Goal: Information Seeking & Learning: Learn about a topic

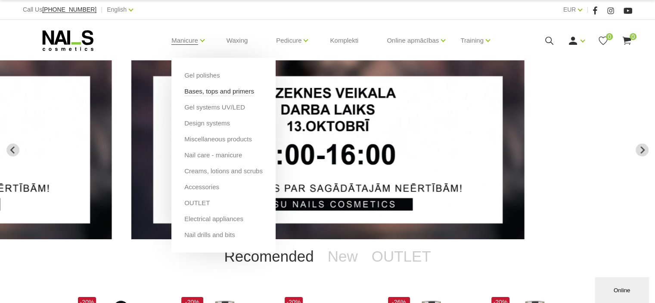
click at [194, 94] on link "Bases, tops and primers" at bounding box center [219, 91] width 70 height 9
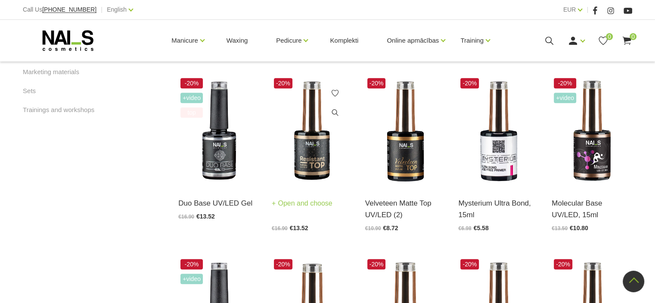
scroll to position [603, 0]
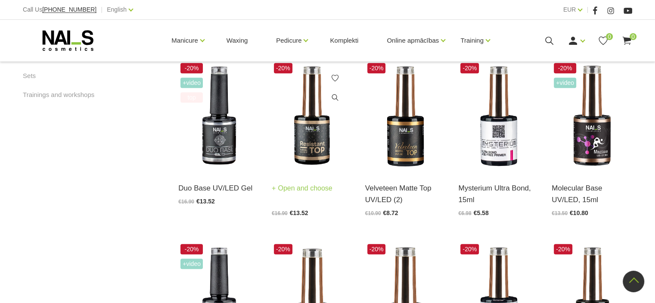
click at [311, 130] on img at bounding box center [312, 116] width 81 height 111
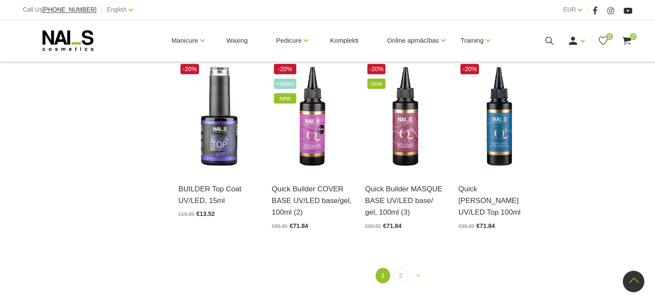
scroll to position [991, 0]
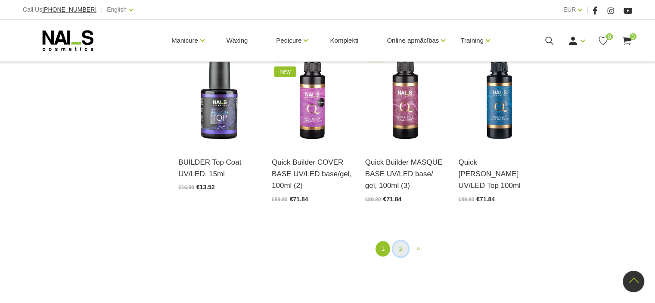
click at [403, 241] on link "2" at bounding box center [400, 249] width 15 height 16
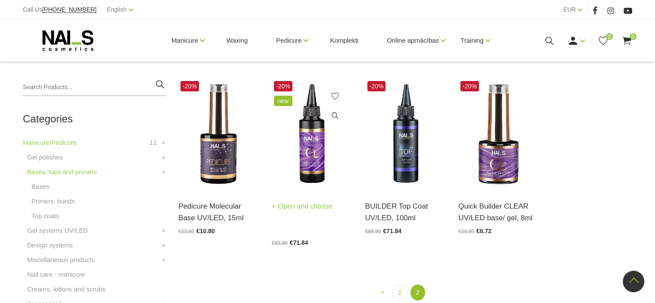
scroll to position [176, 0]
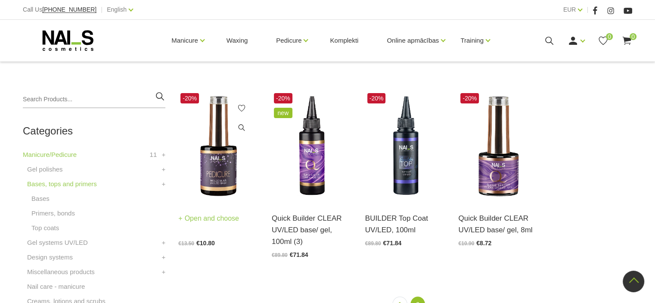
click at [218, 160] on img at bounding box center [218, 146] width 81 height 111
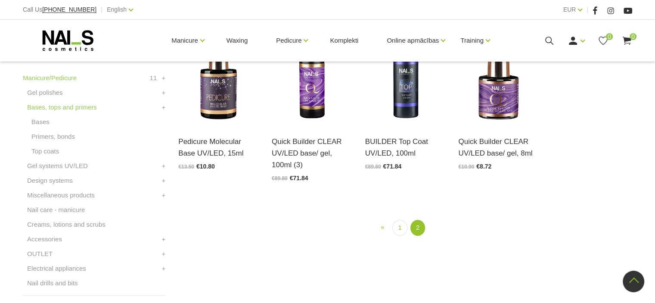
scroll to position [262, 0]
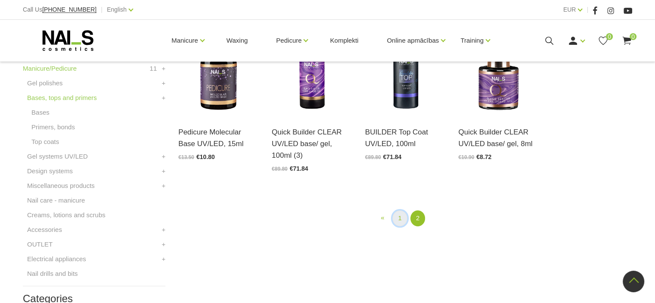
click at [398, 219] on link "1" at bounding box center [399, 218] width 15 height 16
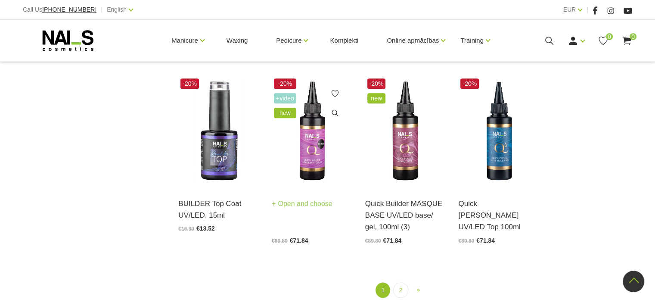
scroll to position [951, 0]
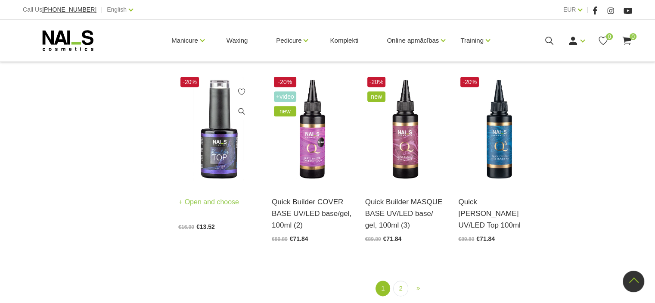
click at [205, 149] on img at bounding box center [218, 130] width 81 height 111
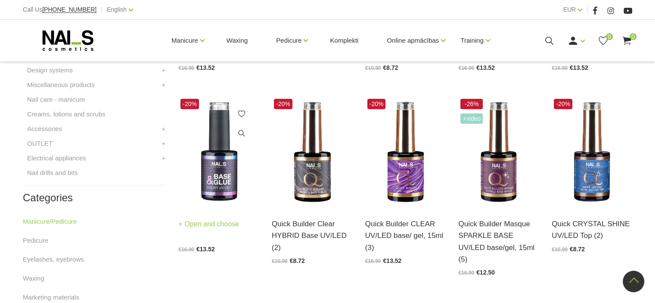
scroll to position [348, 0]
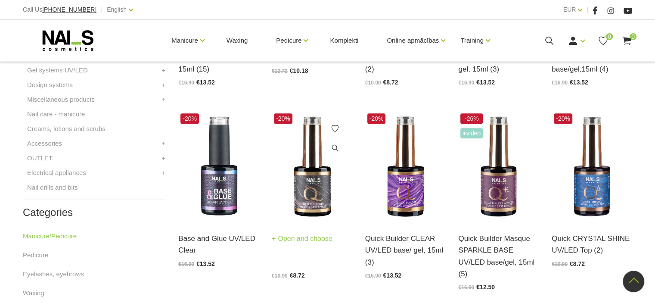
click at [307, 186] on img at bounding box center [312, 166] width 81 height 111
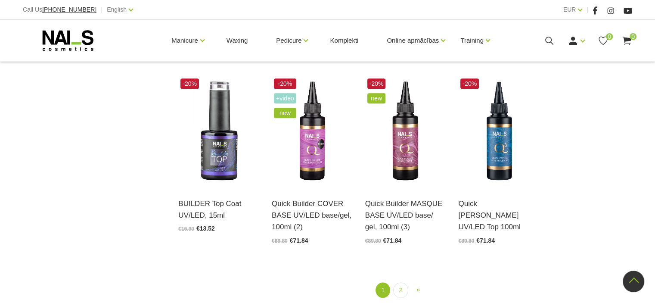
scroll to position [951, 0]
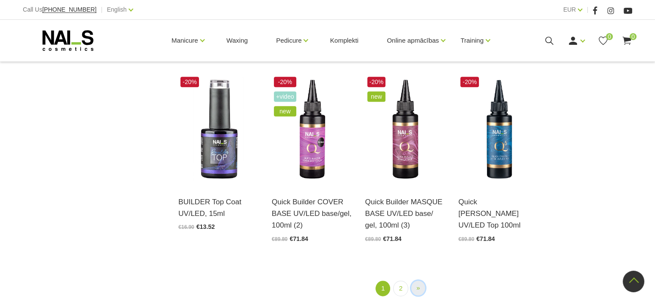
click at [416, 284] on span "»" at bounding box center [417, 287] width 3 height 7
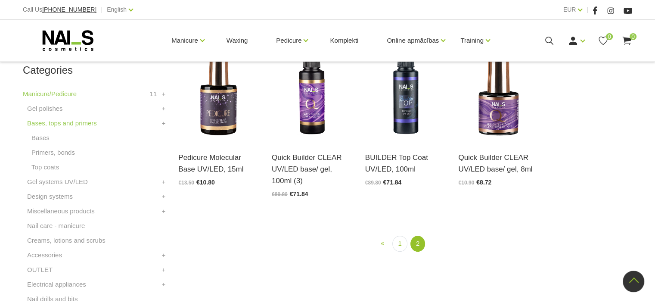
scroll to position [262, 0]
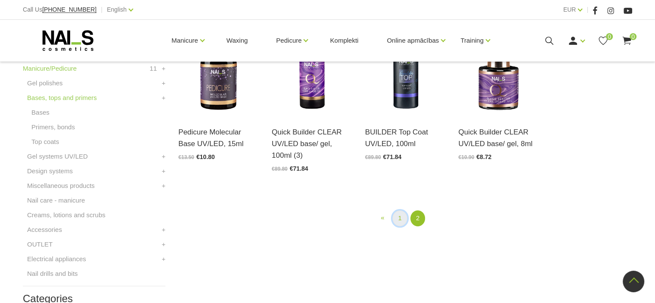
click at [398, 219] on link "1" at bounding box center [399, 218] width 15 height 16
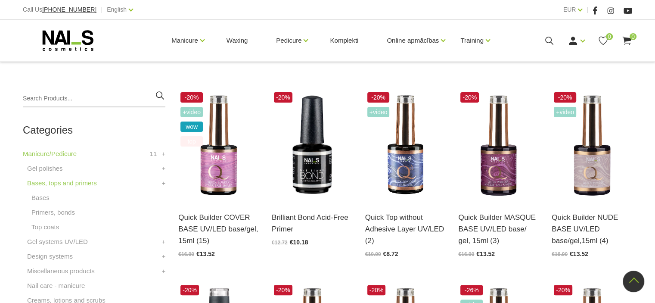
scroll to position [176, 0]
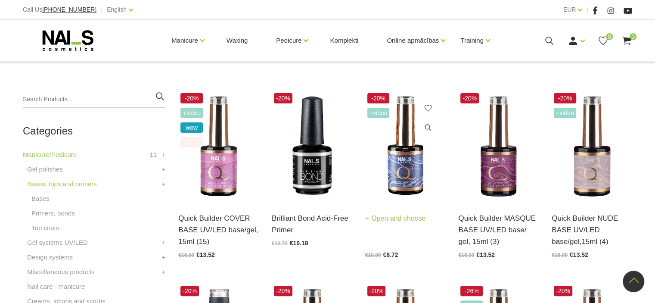
click at [406, 165] on img at bounding box center [405, 146] width 81 height 111
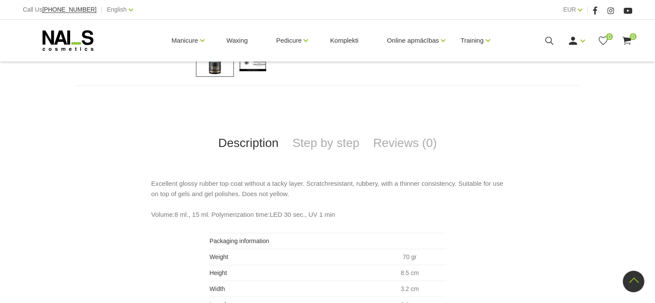
scroll to position [345, 0]
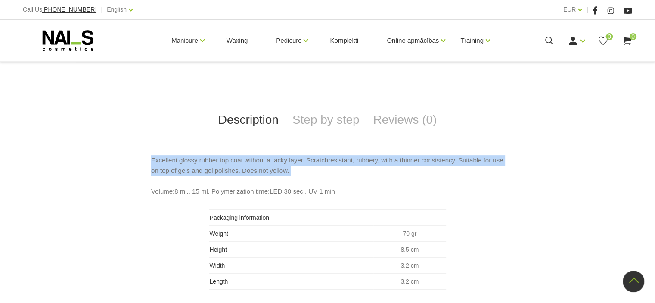
drag, startPoint x: 152, startPoint y: 158, endPoint x: 258, endPoint y: 177, distance: 108.0
click at [258, 177] on p "Excellent glossy rubber top coat without a tacky layer. Scratchresistant, rubbe…" at bounding box center [327, 175] width 353 height 41
copy p "Excellent glossy rubber top coat without a tacky layer. Scratchresistant, rubbe…"
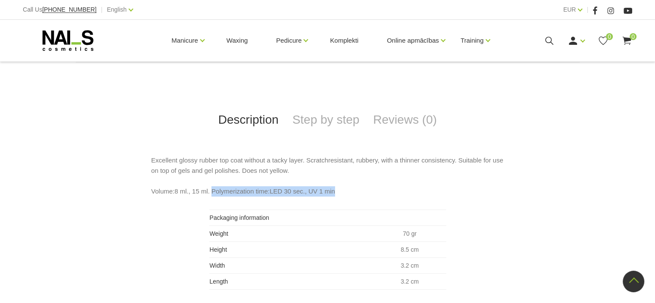
drag, startPoint x: 210, startPoint y: 189, endPoint x: 331, endPoint y: 194, distance: 120.7
click at [331, 194] on p "Excellent glossy rubber top coat without a tacky layer. Scratchresistant, rubbe…" at bounding box center [327, 175] width 353 height 41
copy p "Polymerization time:LED 30 sec., UV 1 min"
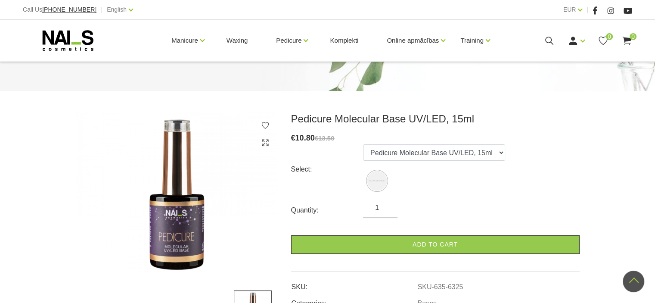
scroll to position [43, 0]
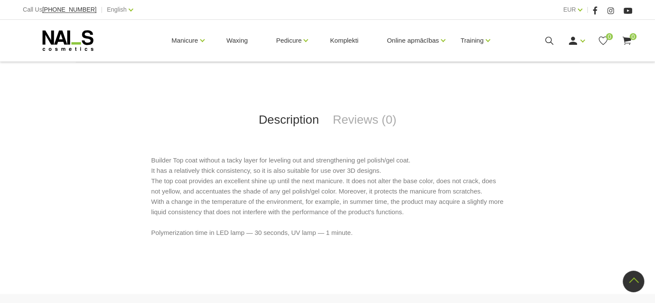
scroll to position [388, 0]
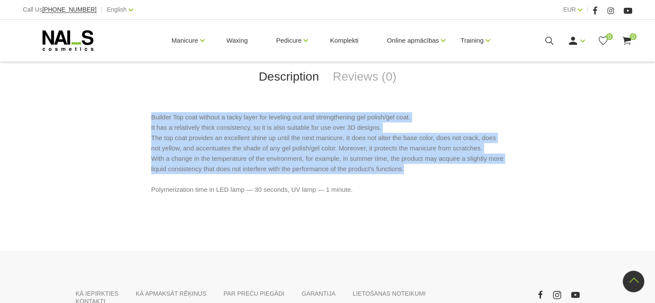
drag, startPoint x: 152, startPoint y: 113, endPoint x: 425, endPoint y: 167, distance: 278.2
click at [425, 167] on p "Builder Top coat without a tacky layer for leveling out and strengthening gel p…" at bounding box center [327, 153] width 353 height 83
copy p "Builder Top coat without a tacky layer for leveling out and strengthening gel p…"
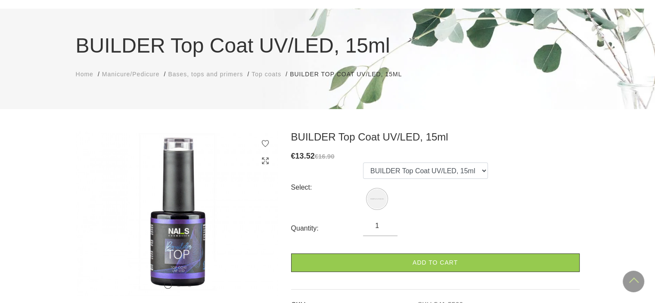
scroll to position [43, 0]
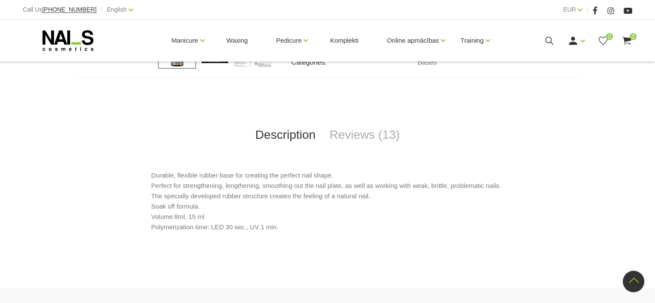
scroll to position [345, 0]
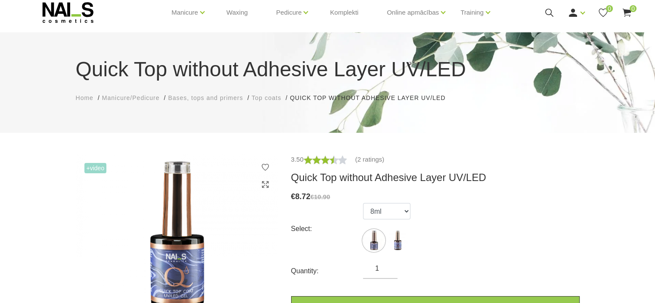
scroll to position [43, 0]
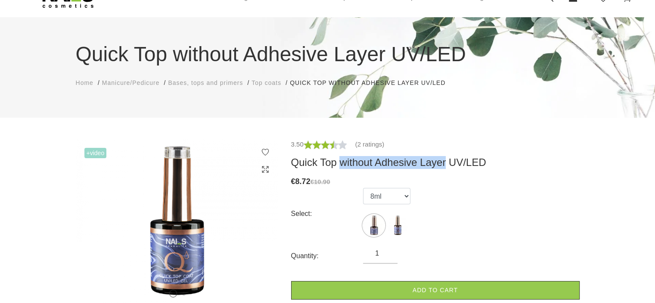
drag, startPoint x: 339, startPoint y: 163, endPoint x: 444, endPoint y: 165, distance: 104.2
click at [444, 165] on h3 "Quick Top without Adhesive Layer UV/LED" at bounding box center [435, 162] width 289 height 13
copy h3 "without Adhesive Layer"
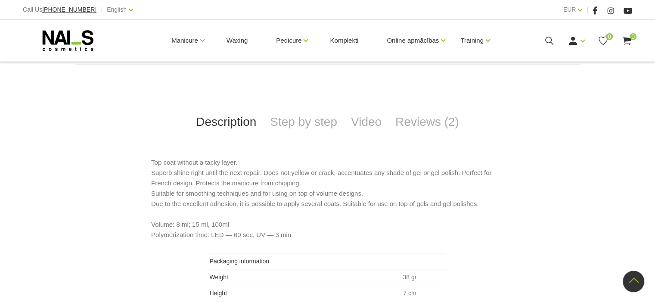
scroll to position [345, 0]
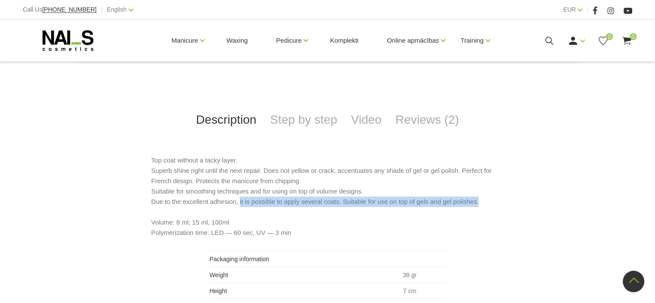
drag, startPoint x: 243, startPoint y: 200, endPoint x: 478, endPoint y: 204, distance: 235.2
click at [478, 204] on p "Top coat without a tacky layer. Superb shine right until the next repair. Does …" at bounding box center [327, 196] width 353 height 83
copy p "it is possible to apply several coats. Suitable for use on top of gels and gel …"
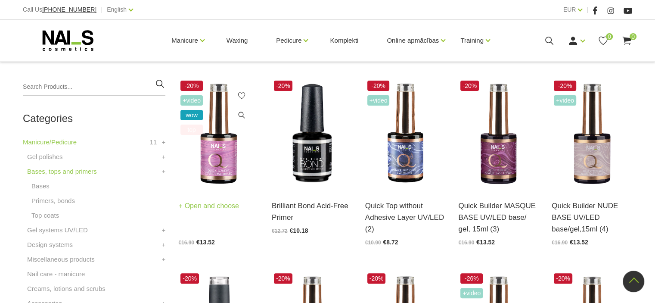
scroll to position [176, 0]
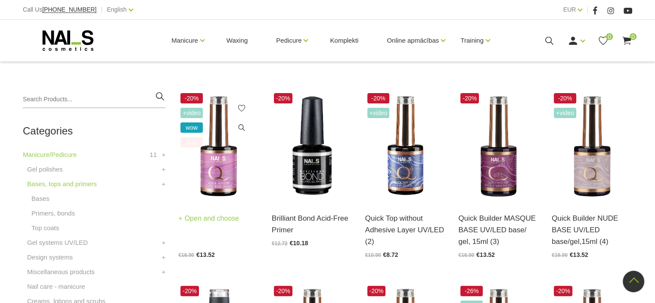
click at [218, 163] on img at bounding box center [218, 146] width 81 height 111
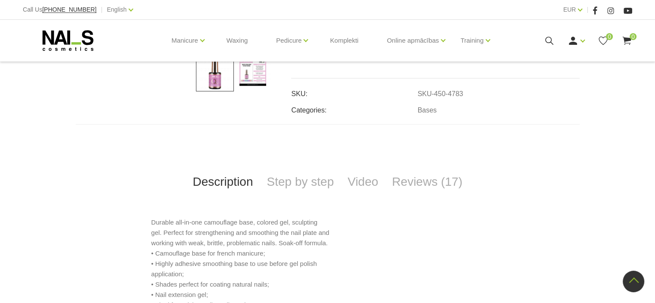
scroll to position [301, 0]
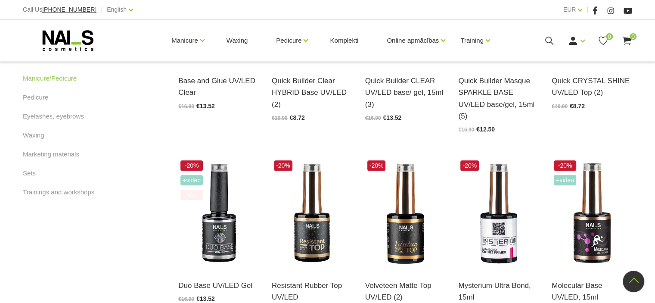
scroll to position [520, 0]
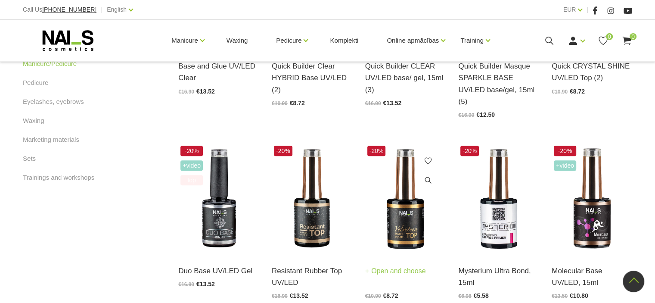
click at [409, 213] on img at bounding box center [405, 198] width 81 height 111
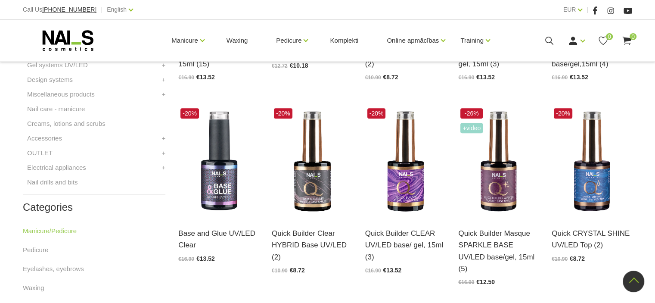
scroll to position [348, 0]
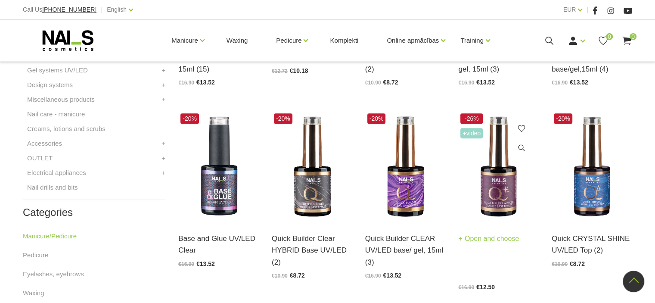
click at [500, 198] on img at bounding box center [498, 166] width 81 height 111
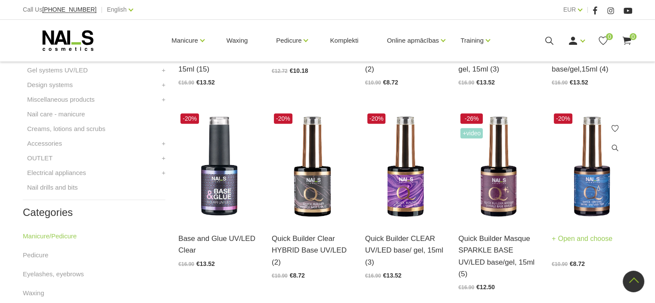
click at [597, 194] on img at bounding box center [592, 166] width 81 height 111
click at [596, 194] on img at bounding box center [592, 166] width 81 height 111
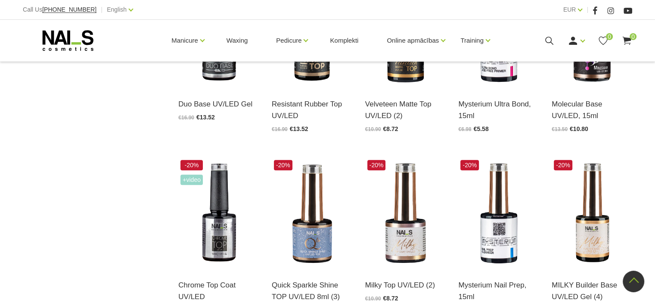
scroll to position [693, 0]
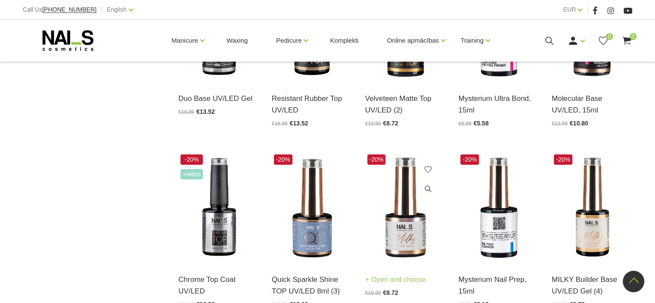
click at [406, 218] on img at bounding box center [405, 207] width 81 height 111
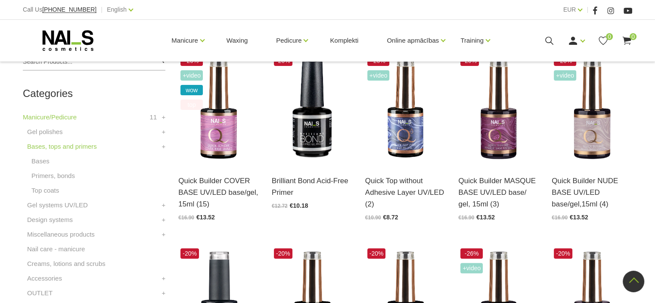
scroll to position [176, 0]
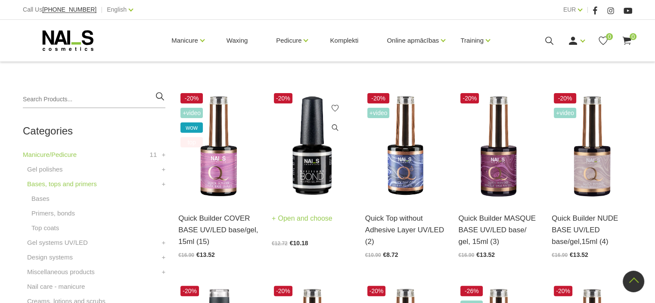
click at [317, 168] on img at bounding box center [312, 146] width 81 height 111
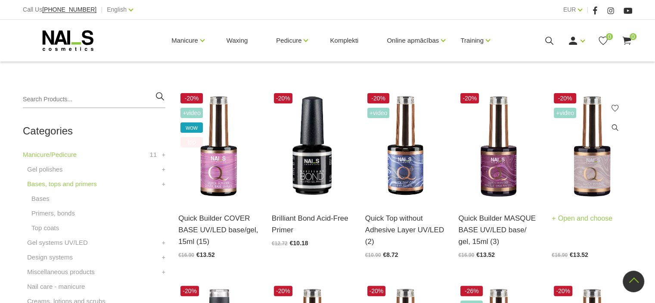
click at [593, 177] on img at bounding box center [592, 146] width 81 height 111
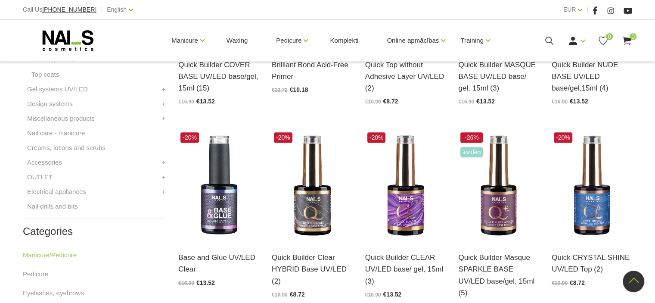
scroll to position [348, 0]
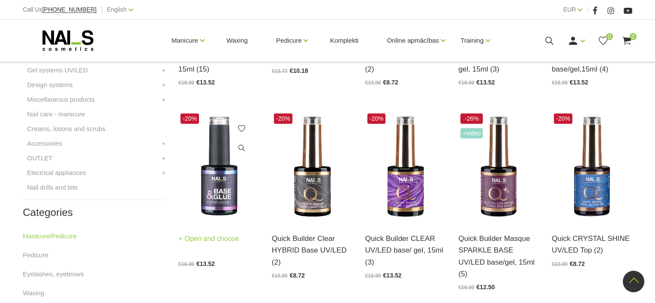
click at [214, 190] on img at bounding box center [218, 166] width 81 height 111
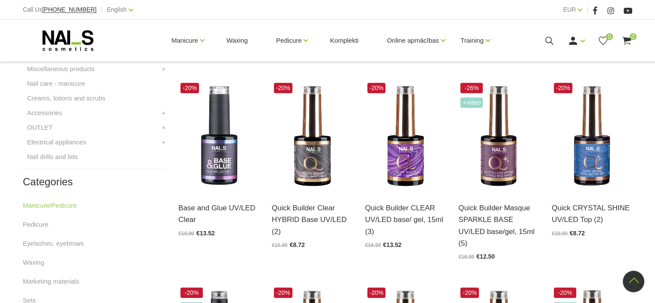
scroll to position [391, 0]
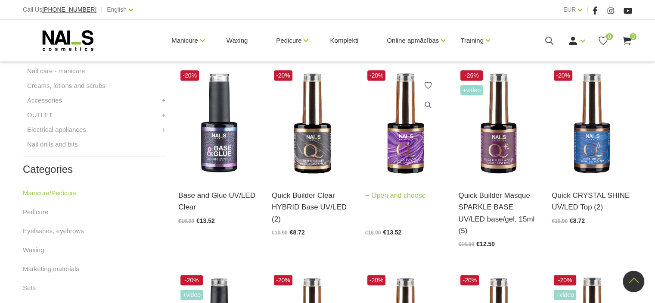
click at [404, 146] on img at bounding box center [405, 123] width 81 height 111
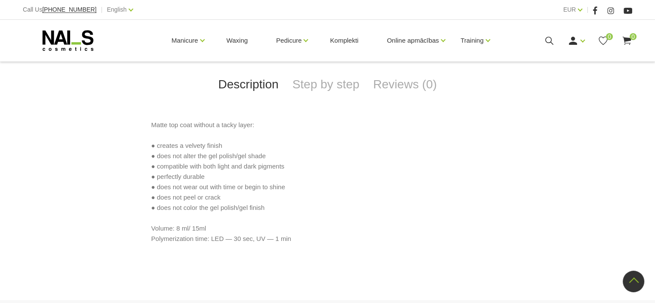
scroll to position [388, 0]
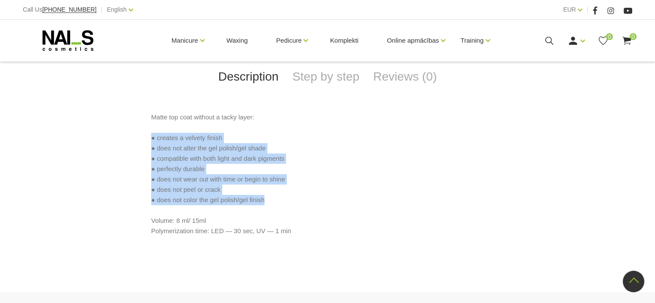
drag, startPoint x: 152, startPoint y: 136, endPoint x: 283, endPoint y: 198, distance: 144.9
click at [283, 198] on p "Matte top coat without a tacky layer: ● creates a velvety finish ● does not alt…" at bounding box center [327, 174] width 353 height 124
copy p "● creates a velvety finish ● does not alter the gel polish/gel shade ● compatib…"
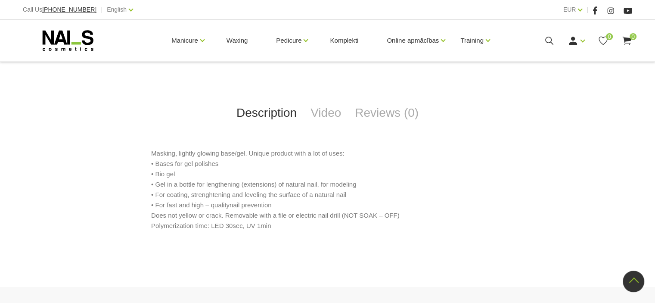
scroll to position [388, 0]
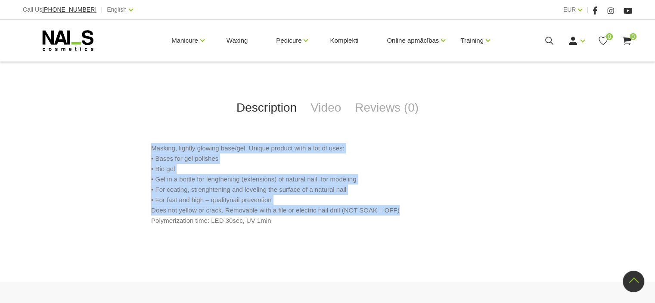
drag, startPoint x: 149, startPoint y: 145, endPoint x: 398, endPoint y: 211, distance: 257.0
click at [398, 211] on div "Masking, lightly glowing base/gel. Unique product with a lot of uses: • Bases f…" at bounding box center [328, 191] width 504 height 96
copy p "Masking, lightly glowing base/gel. Unique product with a lot of uses: • Bases f…"
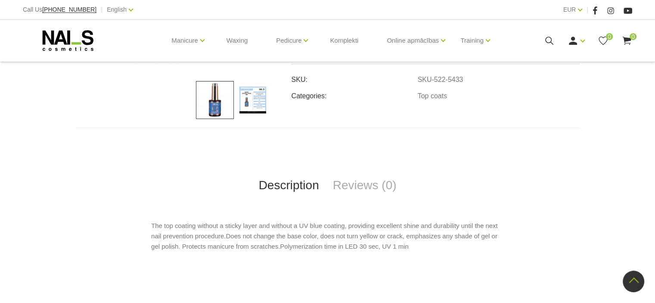
scroll to position [258, 0]
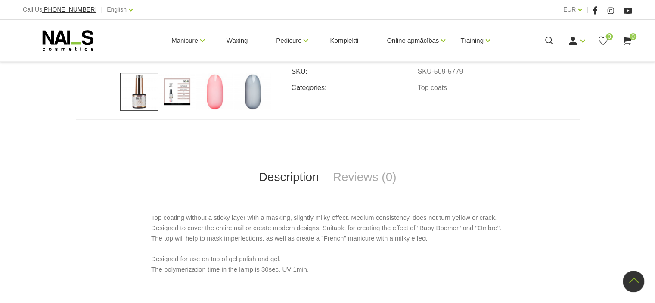
scroll to position [345, 0]
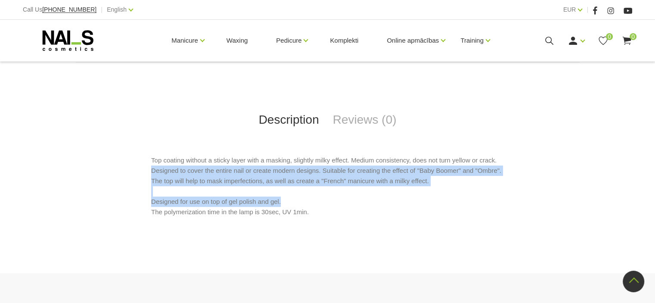
drag, startPoint x: 152, startPoint y: 169, endPoint x: 340, endPoint y: 199, distance: 190.7
click at [340, 199] on p "Top coating without a sticky layer with a masking, slightly milky effect. Mediu…" at bounding box center [327, 186] width 353 height 62
copy p "Designed to cover the entire nail or create modern designs. Suitable for creati…"
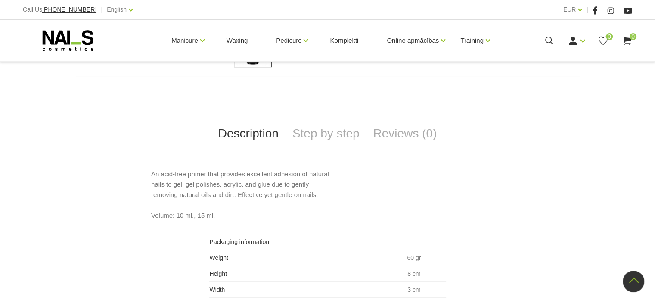
scroll to position [345, 0]
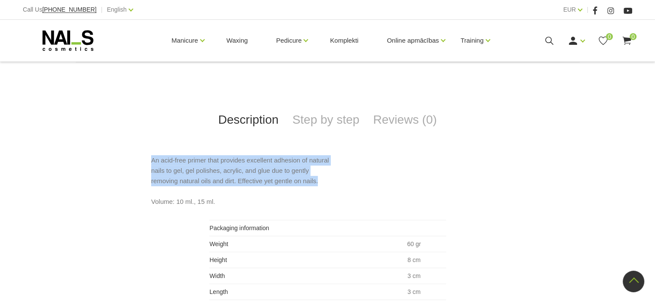
drag, startPoint x: 320, startPoint y: 181, endPoint x: 150, endPoint y: 158, distance: 172.1
click at [150, 158] on div "An acid-free primer that provides excellent adhesion of natural nails to gel, g…" at bounding box center [328, 227] width 504 height 145
copy p "An acid-free primer that provides excellent adhesion of natural nails to gel, g…"
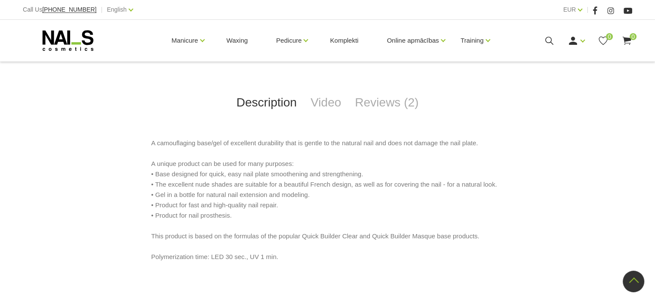
scroll to position [388, 0]
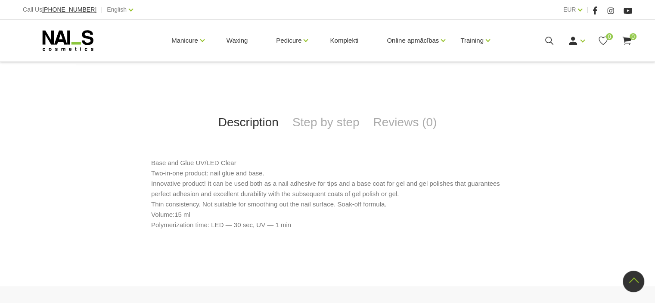
scroll to position [345, 0]
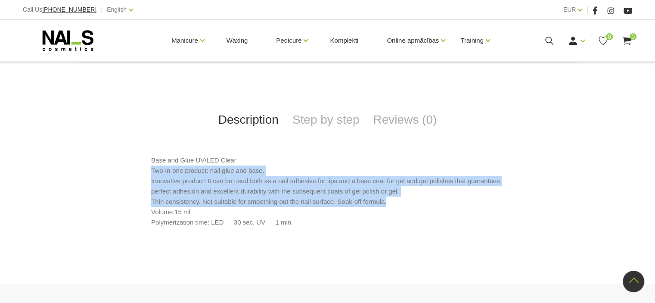
drag, startPoint x: 150, startPoint y: 171, endPoint x: 394, endPoint y: 205, distance: 246.1
click at [391, 206] on div "Base and Glue UV/LED Clear Two-in-one product: nail glue and base. Innovative p…" at bounding box center [328, 197] width 504 height 85
copy p "Two-in-one product: nail glue and base. Innovative product! It can be used both…"
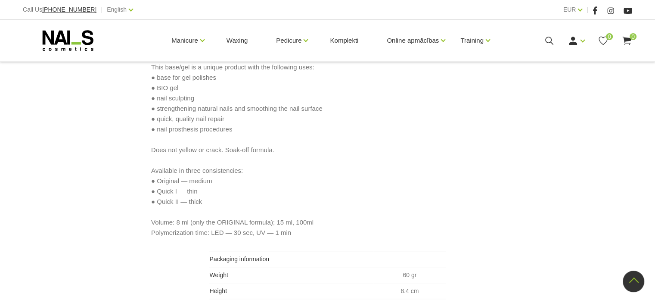
scroll to position [474, 0]
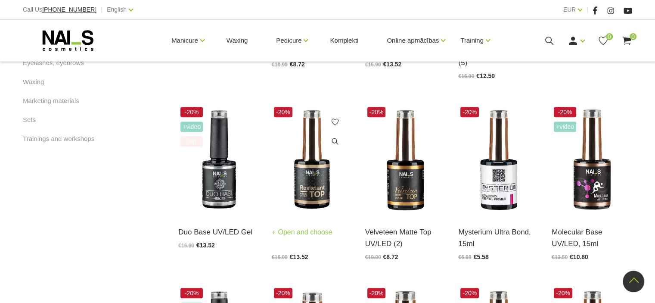
scroll to position [565, 0]
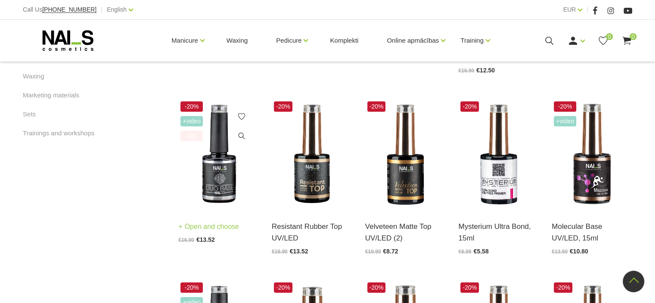
click at [214, 165] on img at bounding box center [218, 154] width 81 height 111
click at [494, 159] on img at bounding box center [498, 154] width 81 height 111
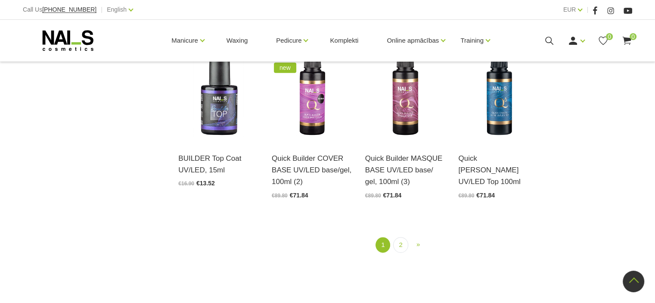
scroll to position [995, 0]
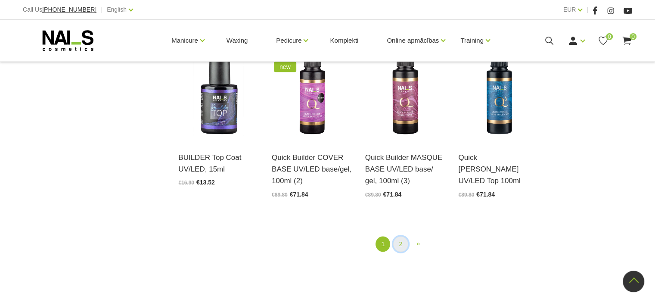
click at [402, 236] on link "2" at bounding box center [400, 244] width 15 height 16
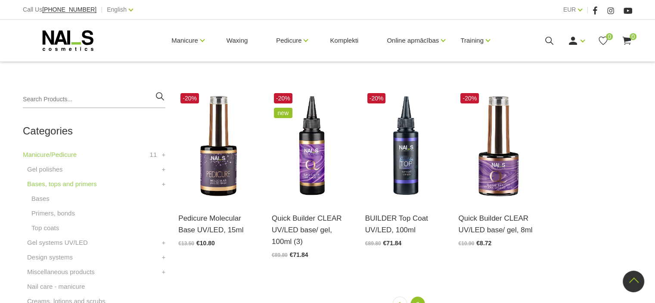
scroll to position [219, 0]
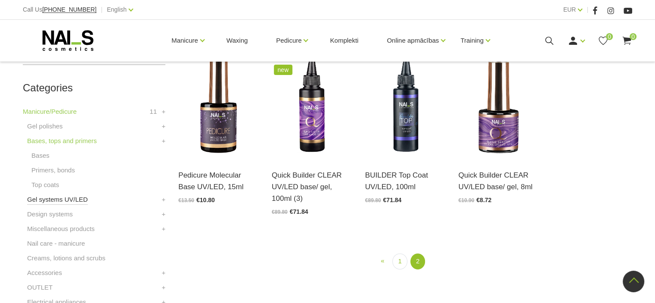
click at [59, 198] on link "Gel systems UV/LED" at bounding box center [57, 199] width 61 height 10
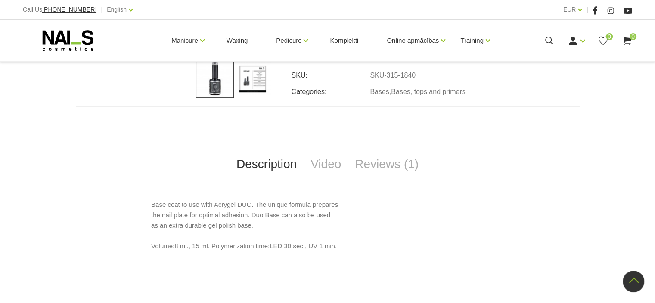
scroll to position [301, 0]
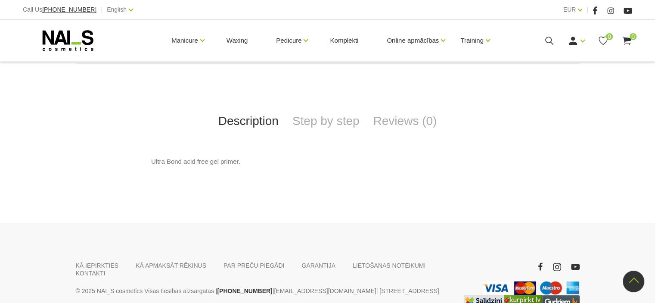
scroll to position [345, 0]
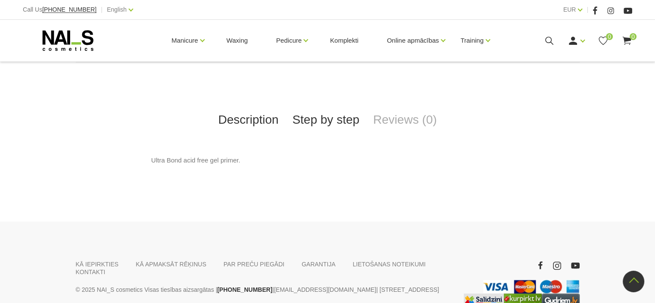
click at [342, 119] on link "Step by step" at bounding box center [326, 120] width 81 height 28
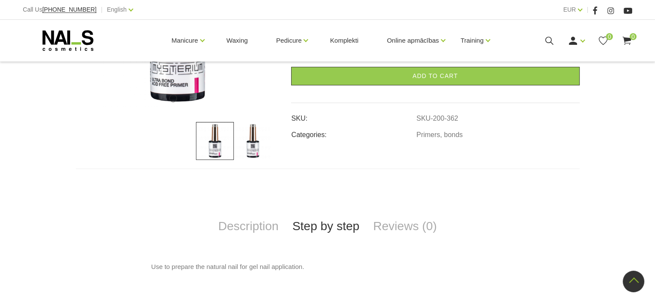
scroll to position [215, 0]
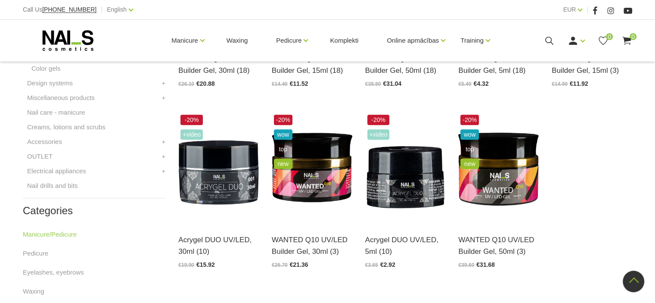
scroll to position [345, 0]
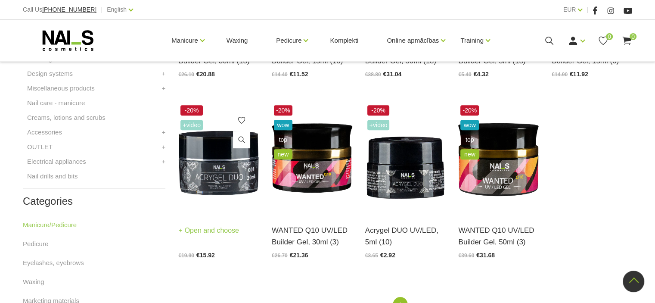
click at [228, 161] on img at bounding box center [218, 158] width 81 height 111
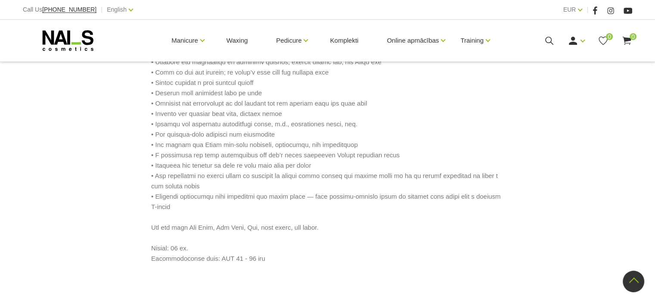
scroll to position [474, 0]
